Goal: Task Accomplishment & Management: Use online tool/utility

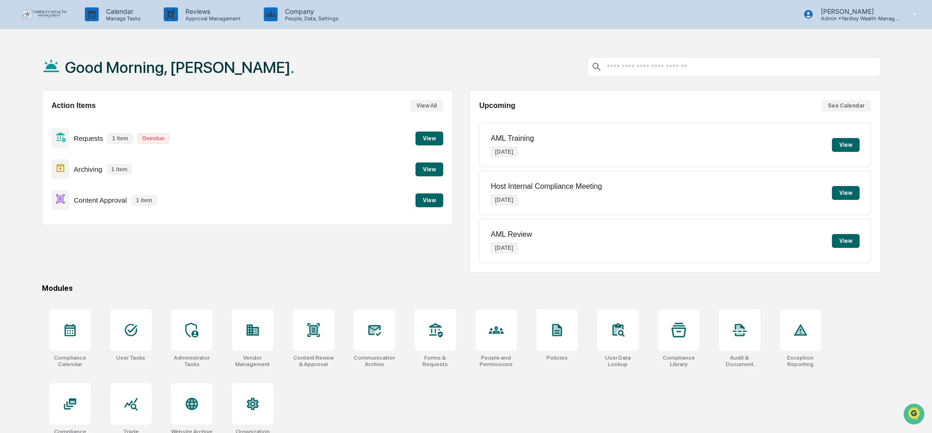
click at [433, 139] on button "View" at bounding box center [429, 138] width 28 height 14
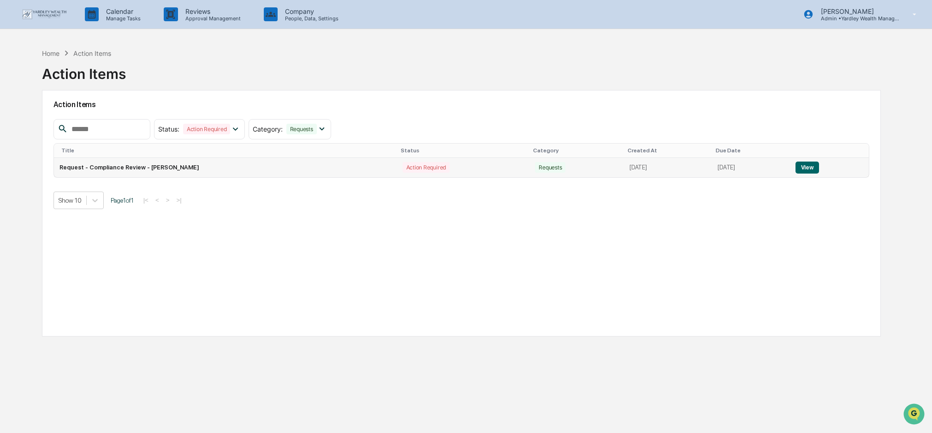
click at [814, 167] on button "View" at bounding box center [807, 167] width 24 height 12
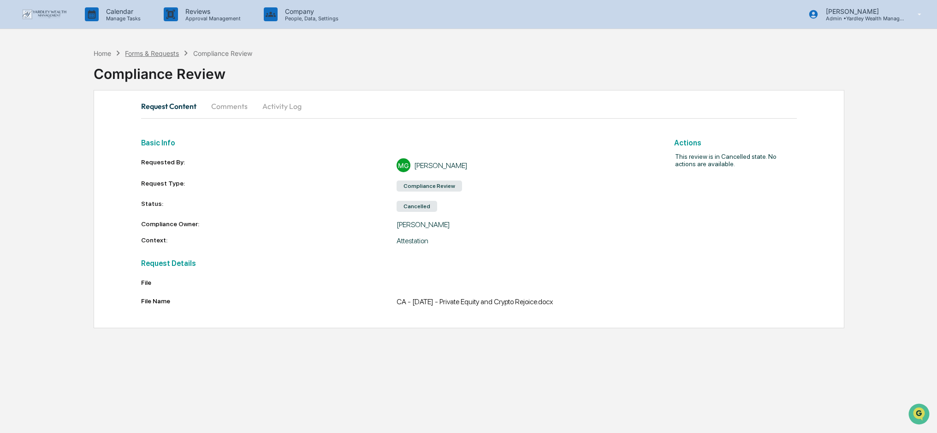
click at [161, 52] on div "Forms & Requests" at bounding box center [152, 53] width 54 height 8
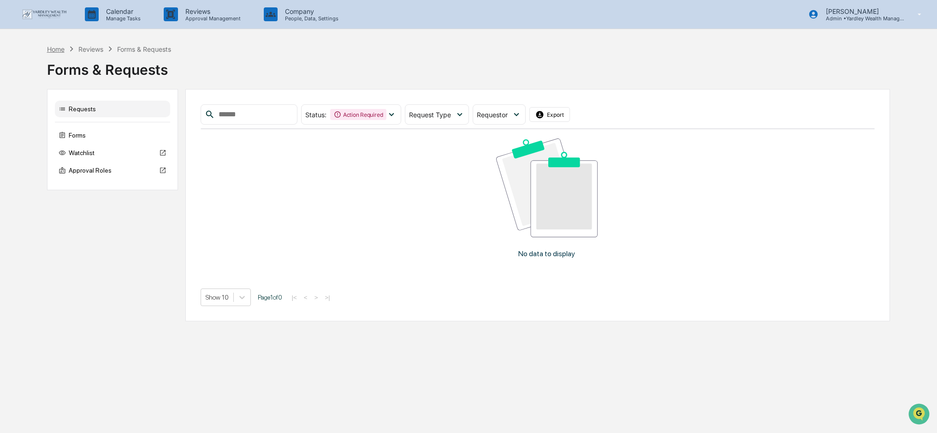
click at [50, 50] on div "Home" at bounding box center [56, 49] width 18 height 8
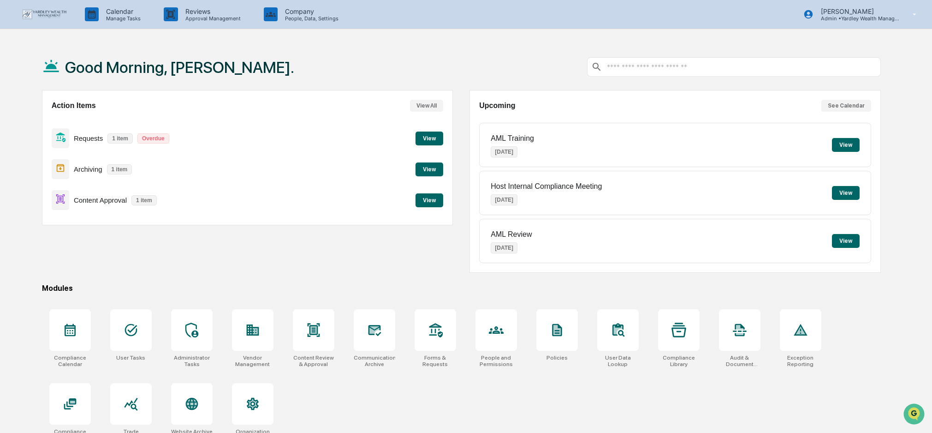
click at [433, 138] on button "View" at bounding box center [429, 138] width 28 height 14
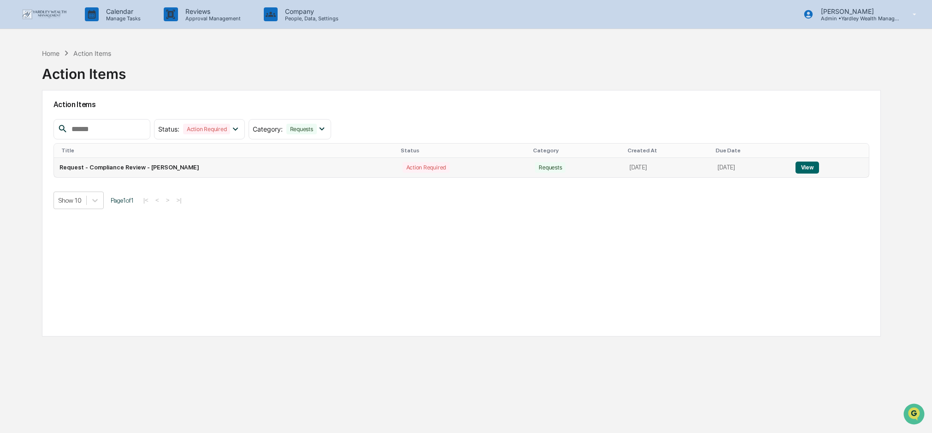
click at [809, 171] on button "View" at bounding box center [807, 167] width 24 height 12
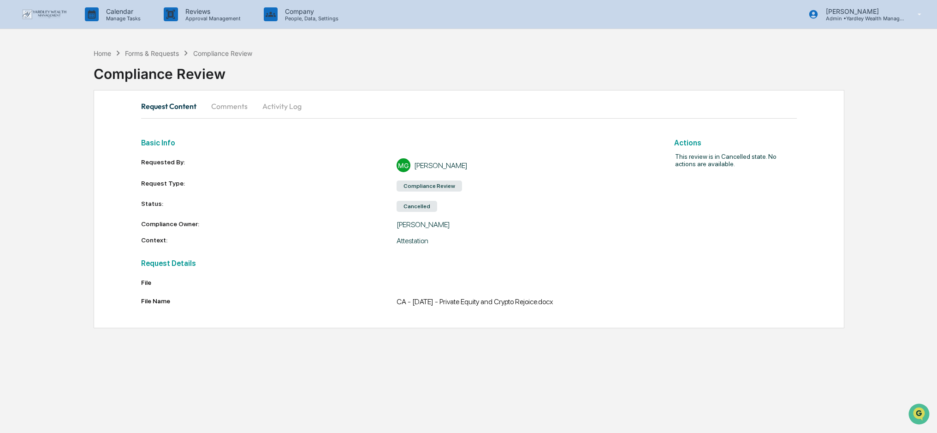
click at [243, 106] on button "Comments" at bounding box center [229, 106] width 51 height 22
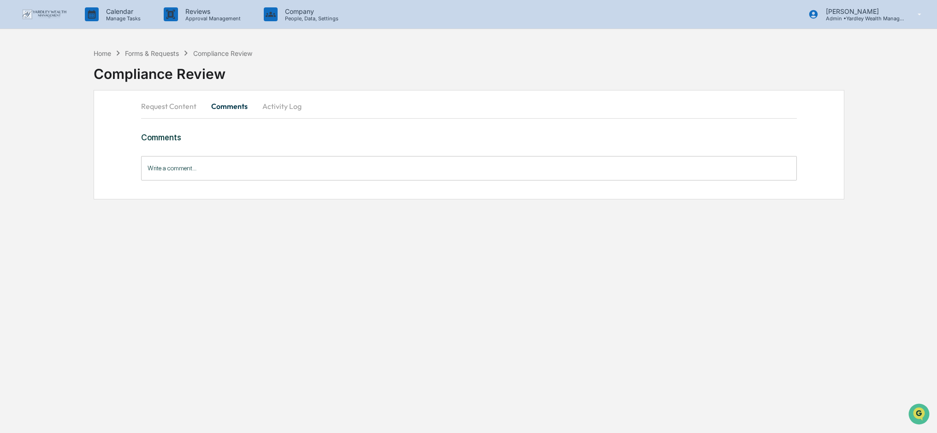
click at [277, 102] on button "Activity Log" at bounding box center [282, 106] width 54 height 22
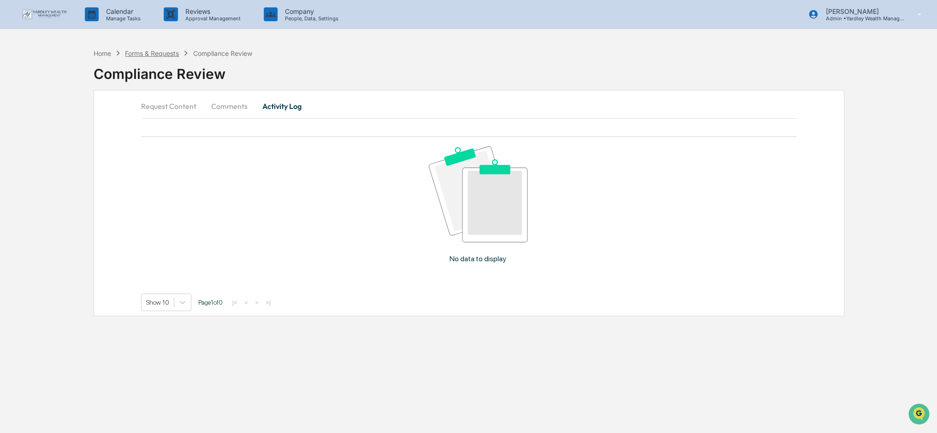
click at [158, 54] on div "Forms & Requests" at bounding box center [152, 53] width 54 height 8
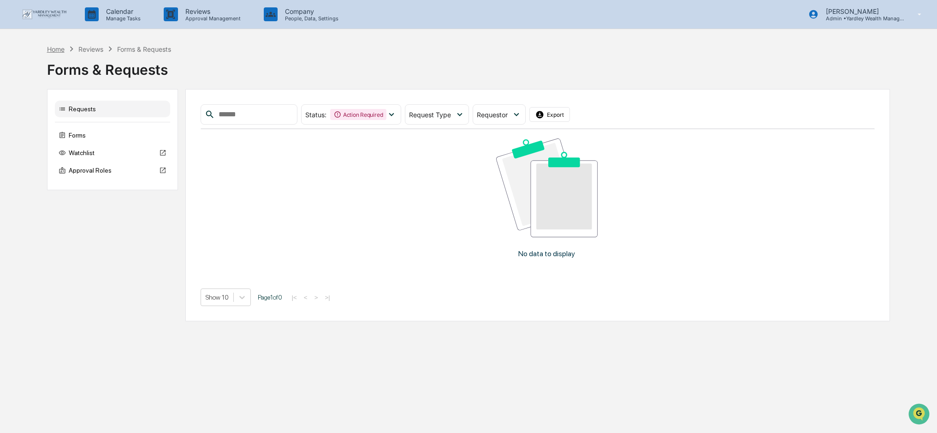
click at [55, 52] on div "Home" at bounding box center [56, 49] width 18 height 8
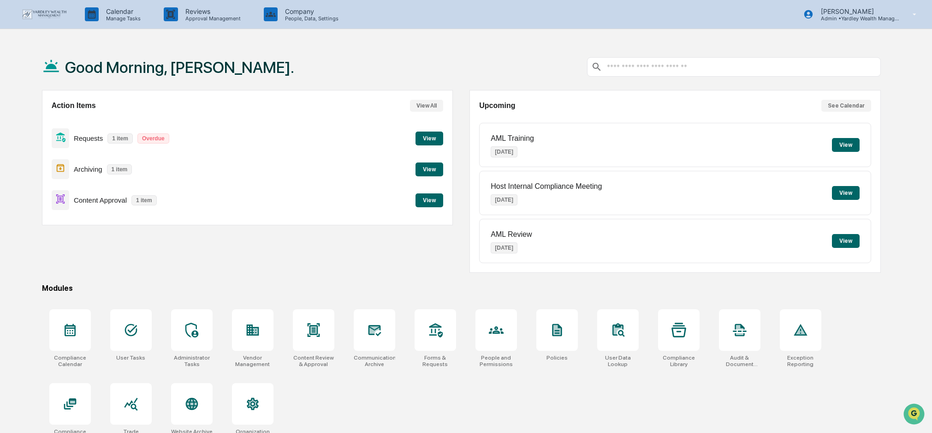
click at [435, 201] on button "View" at bounding box center [429, 200] width 28 height 14
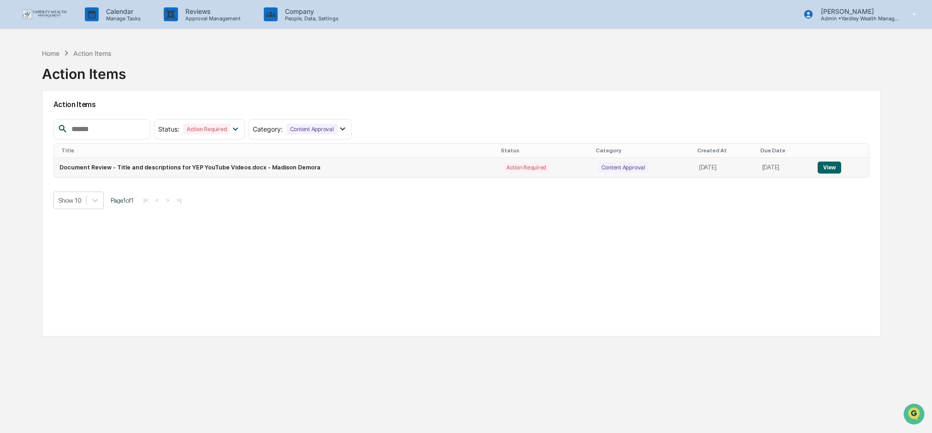
click at [834, 166] on button "View" at bounding box center [830, 167] width 24 height 12
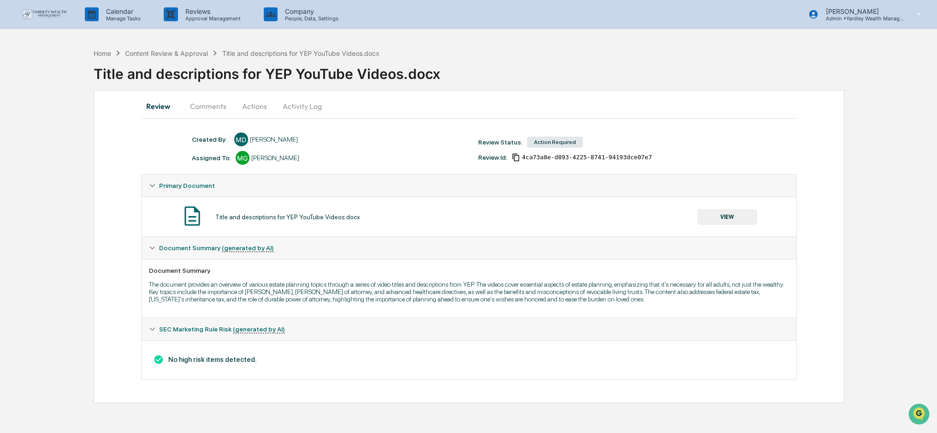
click at [725, 213] on button "VIEW" at bounding box center [727, 217] width 60 height 16
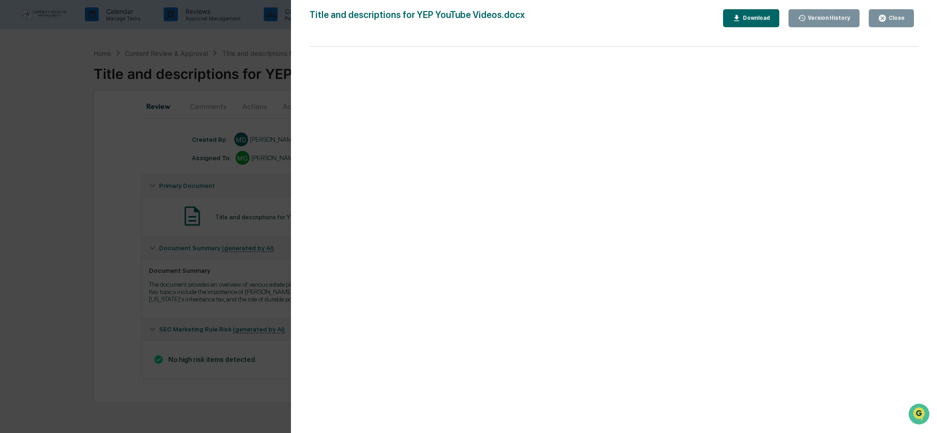
click at [897, 21] on div "Close" at bounding box center [891, 18] width 27 height 9
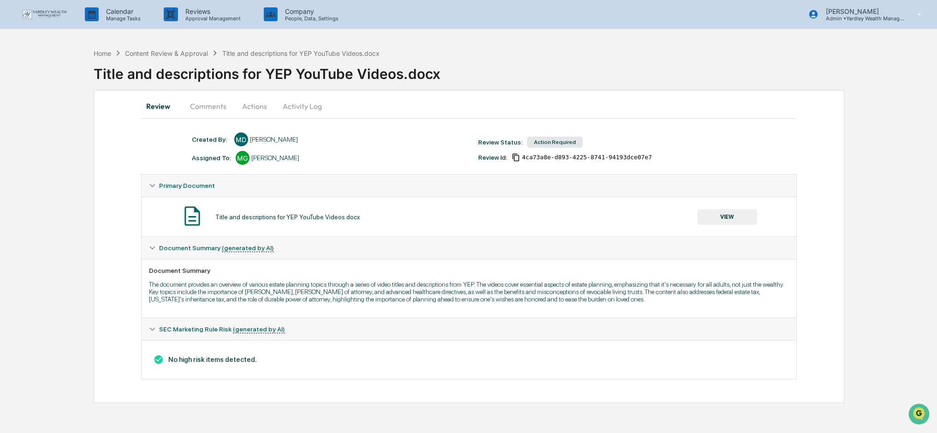
click at [251, 106] on button "Actions" at bounding box center [255, 106] width 42 height 22
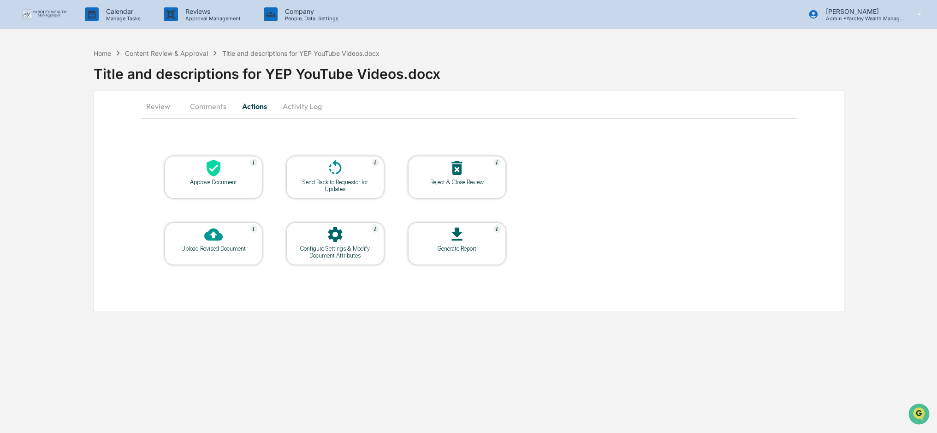
click at [211, 166] on icon at bounding box center [214, 168] width 14 height 17
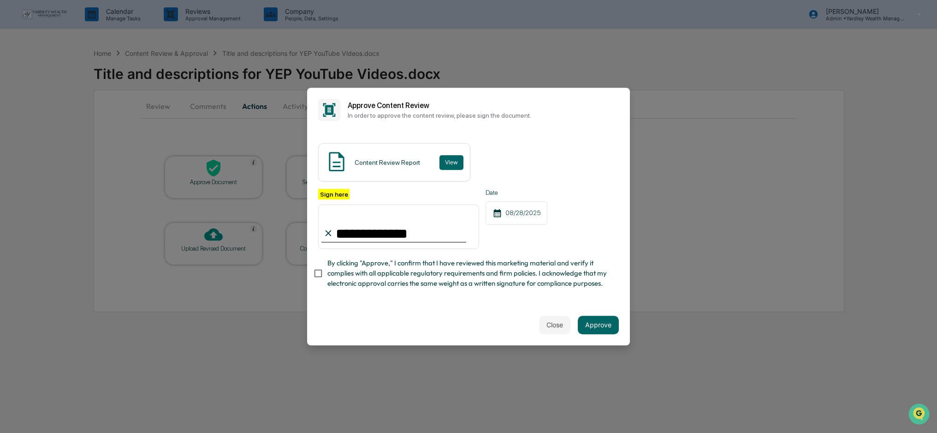
type input "**********"
click at [590, 325] on button "Approve" at bounding box center [598, 324] width 41 height 18
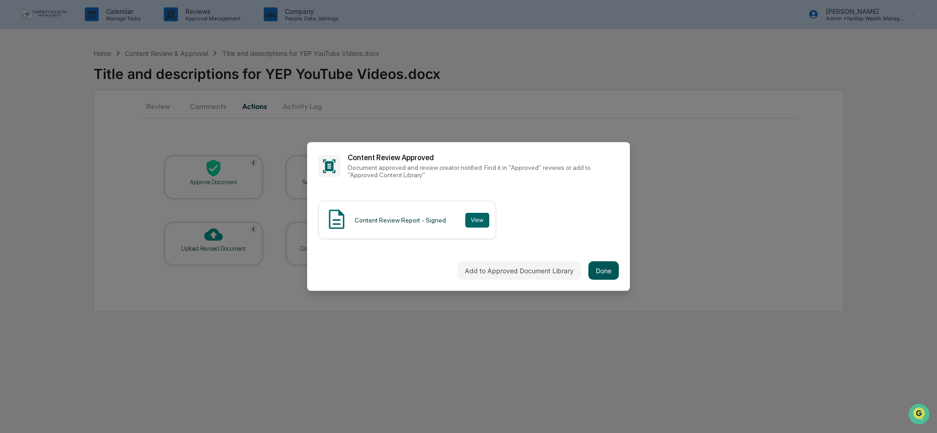
click at [602, 268] on button "Done" at bounding box center [603, 270] width 30 height 18
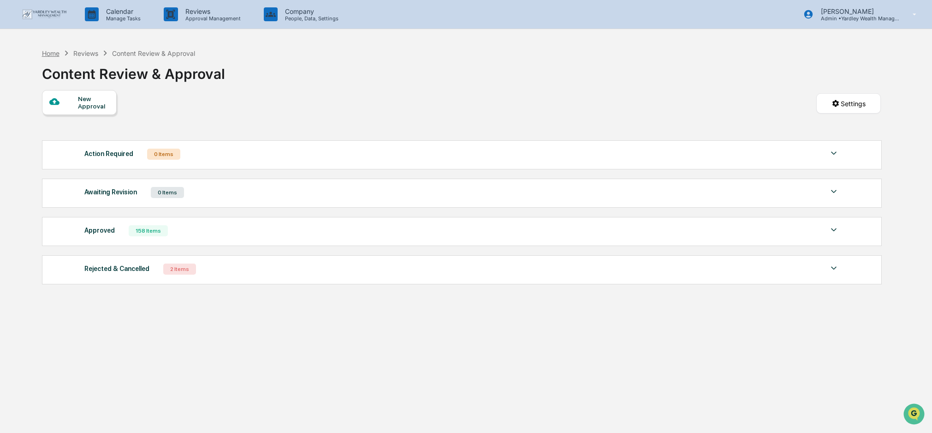
click at [51, 53] on div "Home" at bounding box center [51, 53] width 18 height 8
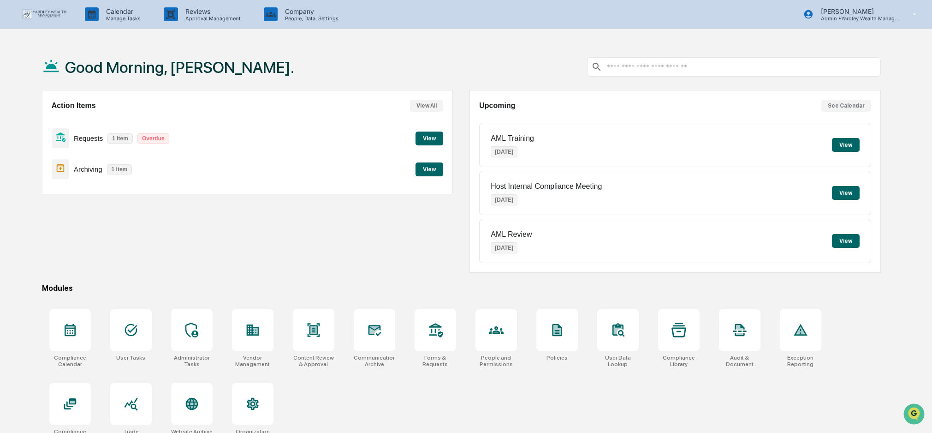
click at [424, 107] on button "View All" at bounding box center [426, 106] width 33 height 12
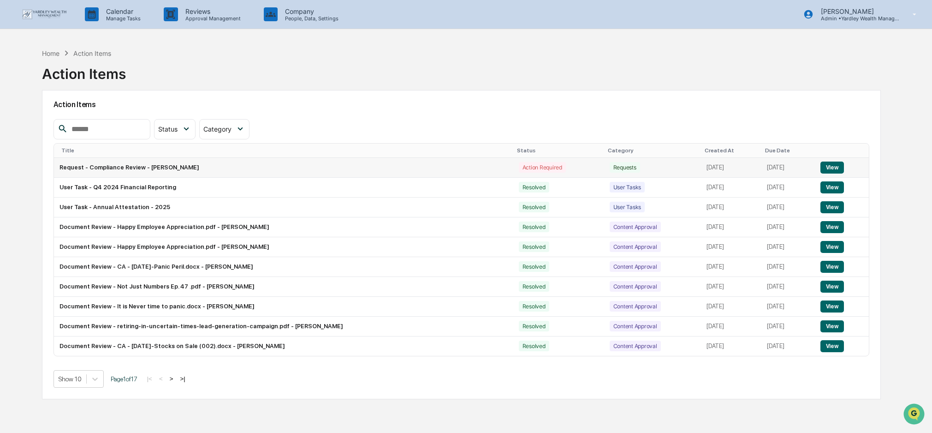
click at [830, 169] on button "View" at bounding box center [832, 167] width 24 height 12
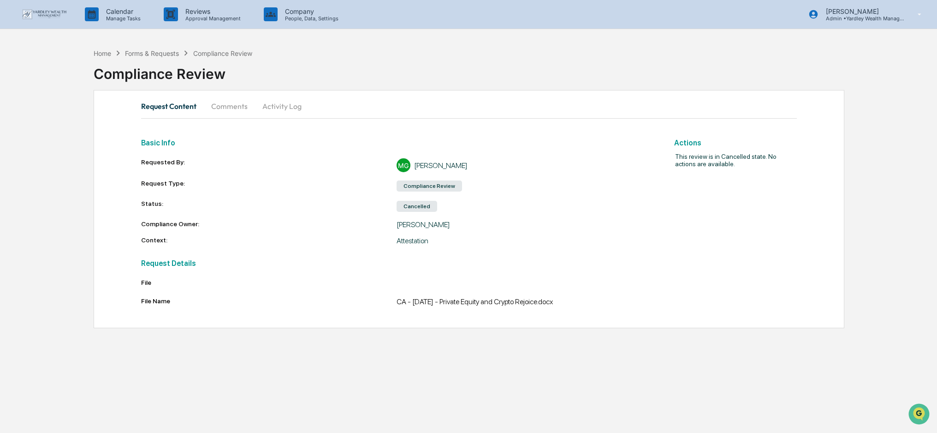
click at [235, 107] on button "Comments" at bounding box center [229, 106] width 51 height 22
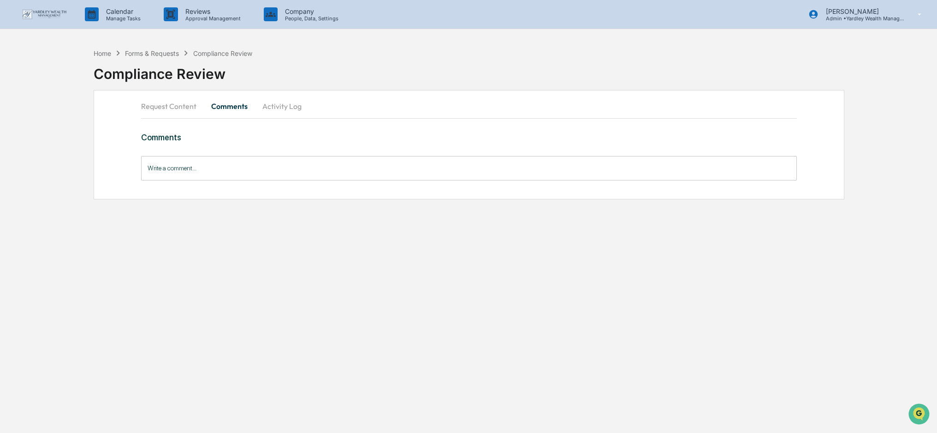
click at [284, 108] on button "Activity Log" at bounding box center [282, 106] width 54 height 22
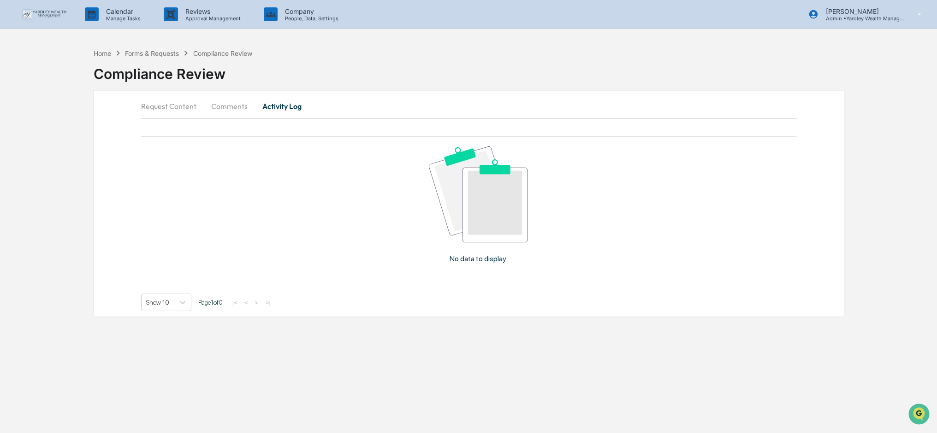
click at [175, 106] on button "Request Content" at bounding box center [172, 106] width 63 height 22
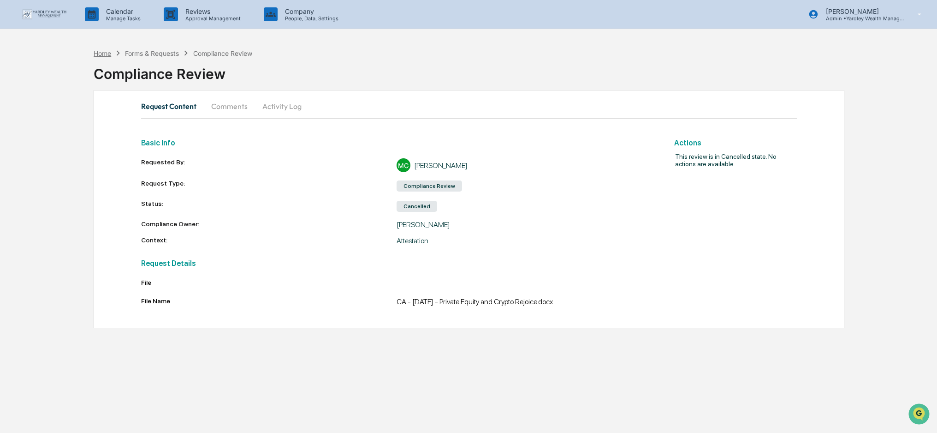
click at [107, 52] on div "Home" at bounding box center [103, 53] width 18 height 8
